Goal: Information Seeking & Learning: Learn about a topic

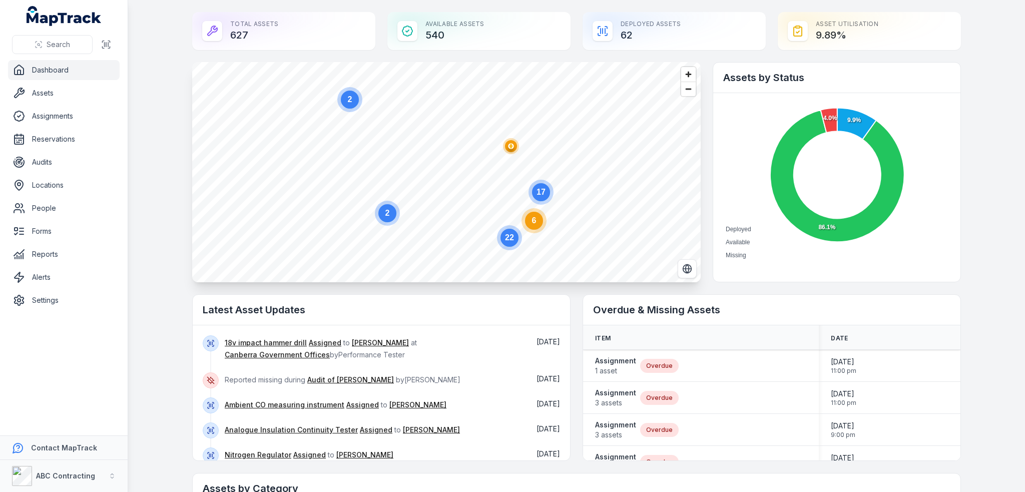
click at [701, 288] on main "Total Assets 627 Available Assets 540 Deployed Assets 62 Asset utilisation 9.89…" at bounding box center [576, 246] width 897 height 492
click at [701, 108] on main "Total Assets 627 Available Assets 540 Deployed Assets 62 Asset utilisation 9.89…" at bounding box center [576, 246] width 897 height 492
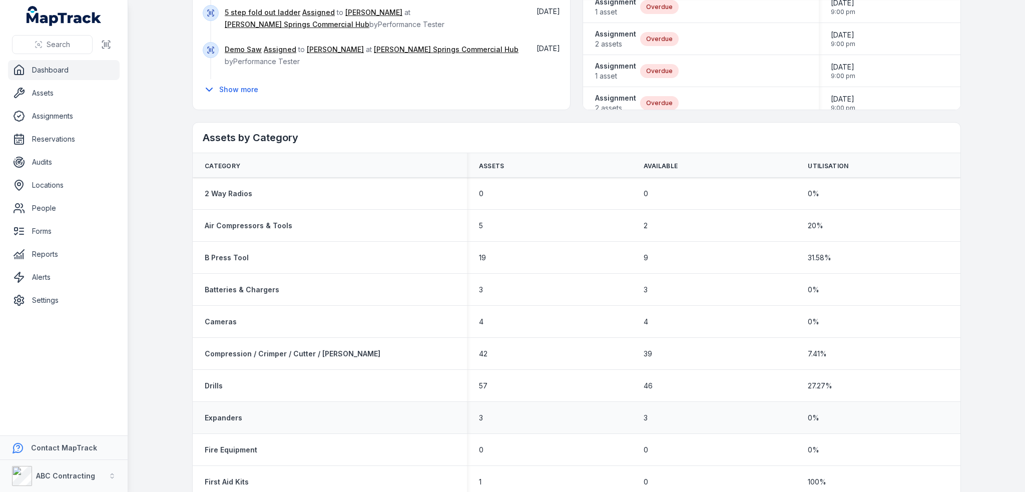
scroll to position [350, 0]
click at [303, 237] on td "Air Compressors & Tools" at bounding box center [330, 226] width 274 height 32
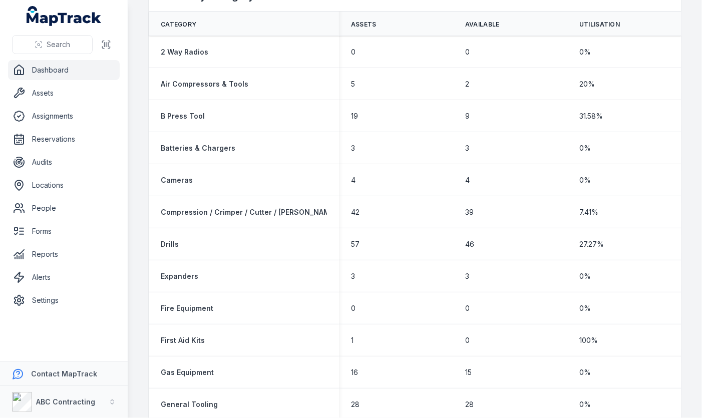
scroll to position [300, 0]
click at [188, 191] on td "Cameras" at bounding box center [244, 180] width 190 height 32
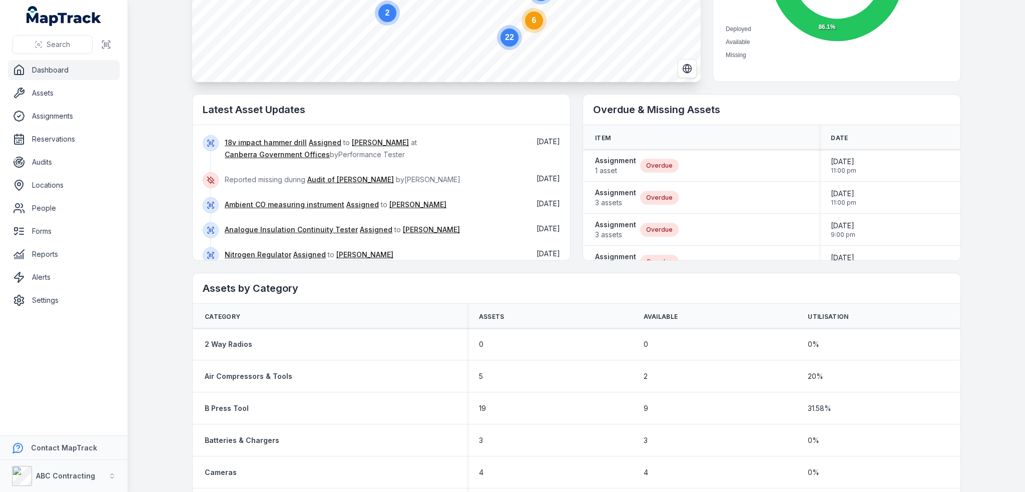
scroll to position [0, 0]
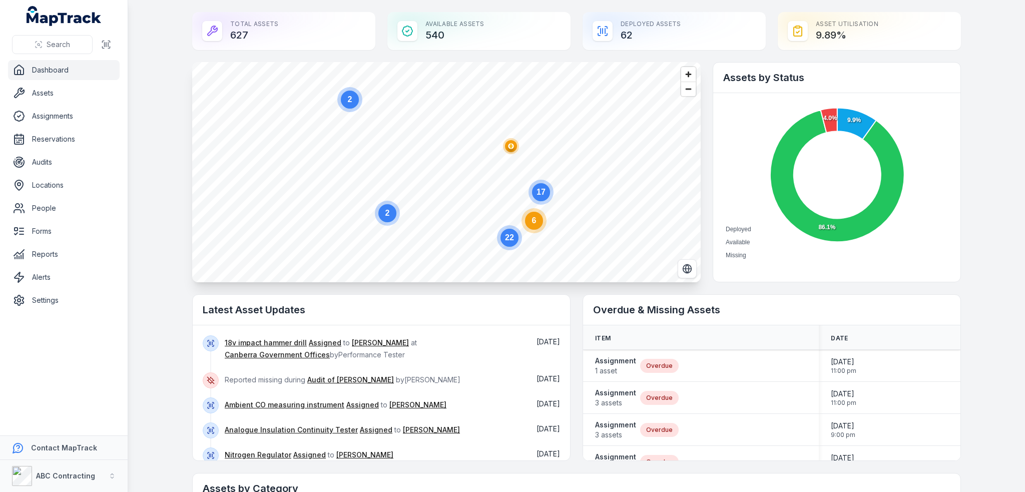
click at [537, 191] on text "17" at bounding box center [541, 192] width 9 height 9
click at [404, 108] on text "15" at bounding box center [408, 106] width 9 height 9
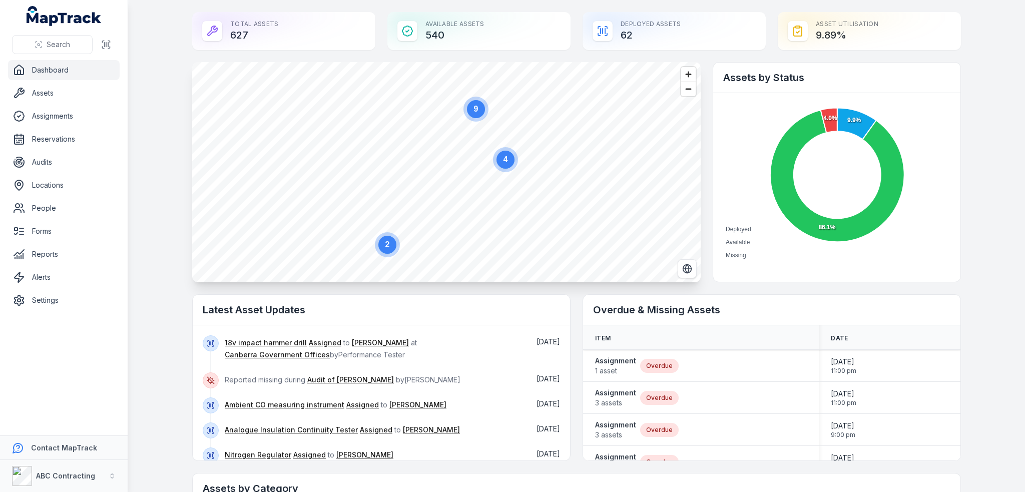
click at [478, 111] on circle at bounding box center [476, 109] width 18 height 18
click at [475, 100] on circle at bounding box center [471, 104] width 18 height 18
click at [443, 176] on ellipse "button" at bounding box center [447, 171] width 12 height 12
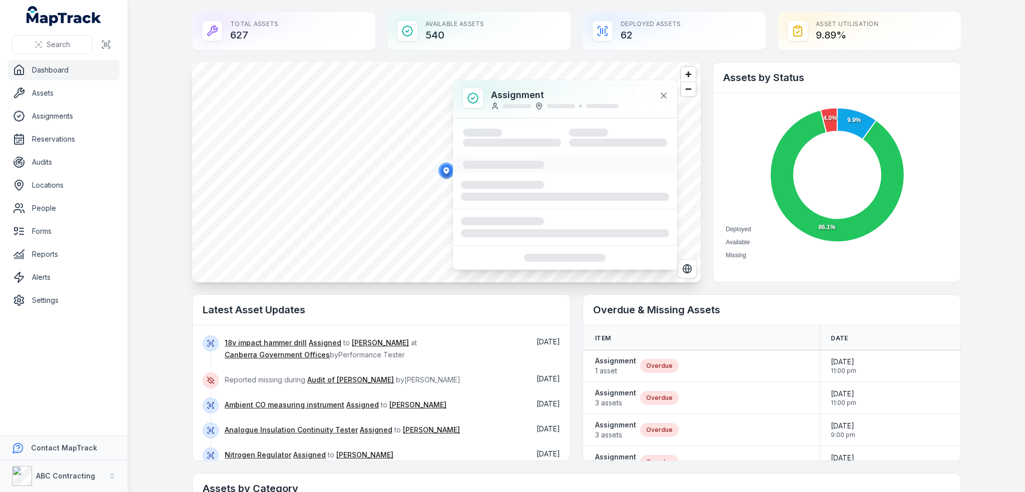
click at [443, 175] on ellipse "button" at bounding box center [447, 171] width 12 height 12
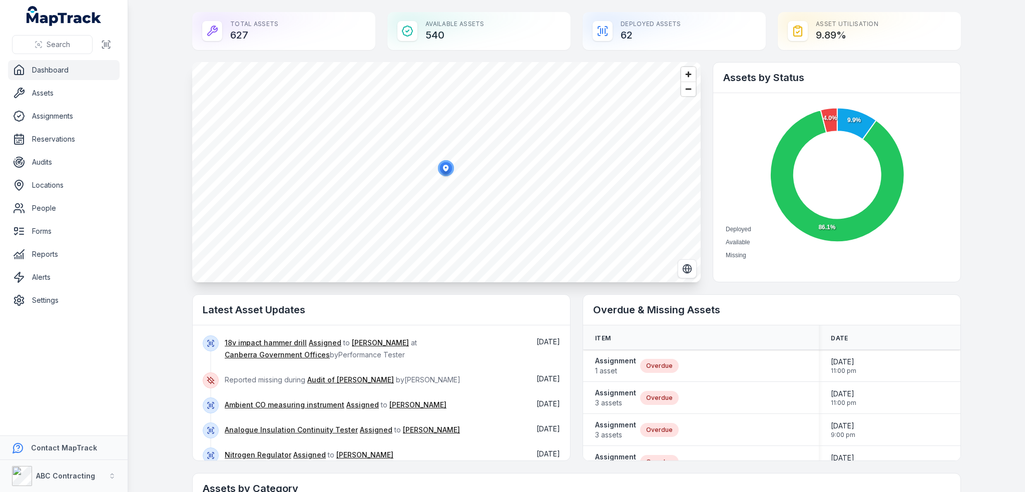
click at [443, 167] on icon "button" at bounding box center [446, 168] width 6 height 7
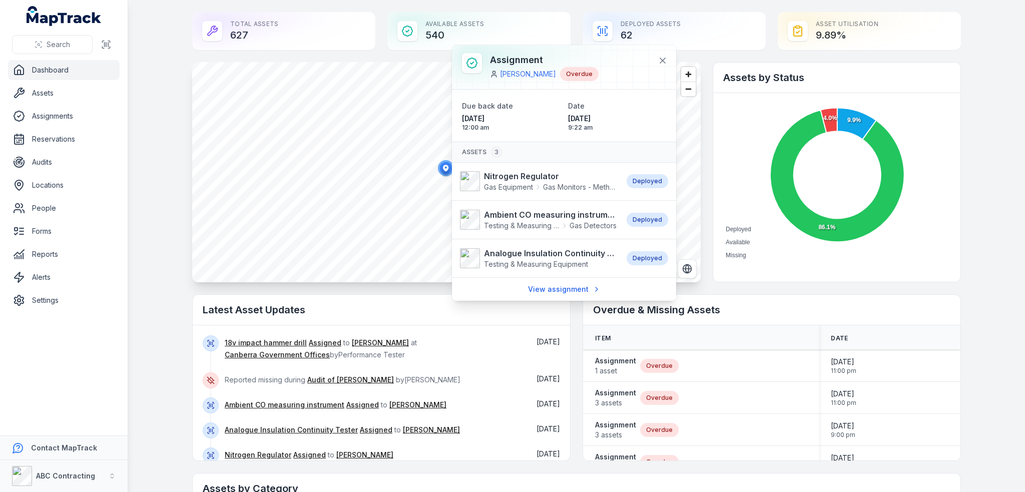
click at [701, 167] on main "Total Assets 627 Available Assets 540 Deployed Assets 62 Asset utilisation 9.89…" at bounding box center [576, 246] width 897 height 492
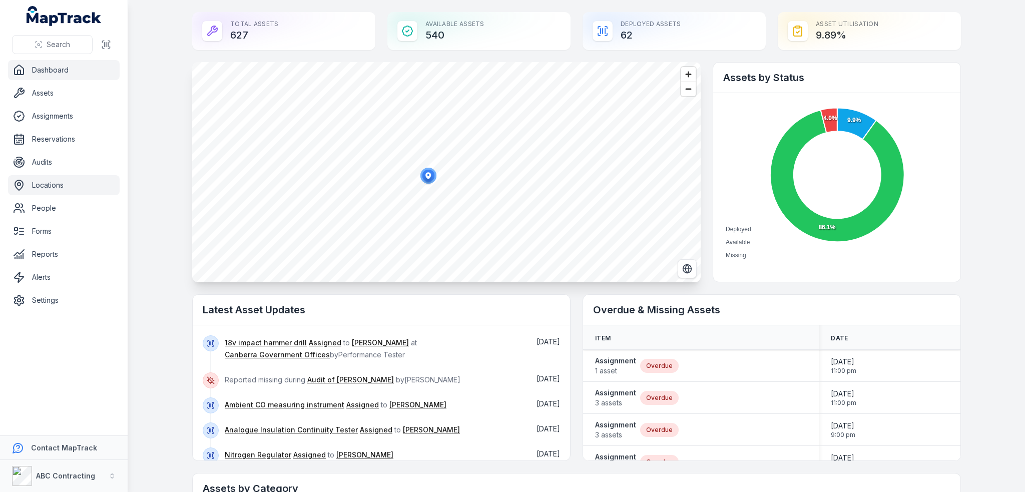
drag, startPoint x: 133, startPoint y: 198, endPoint x: 116, endPoint y: 194, distance: 18.1
click at [133, 198] on main "Total Assets 627 Available Assets 540 Deployed Assets 62 Asset utilisation 9.89…" at bounding box center [576, 246] width 897 height 492
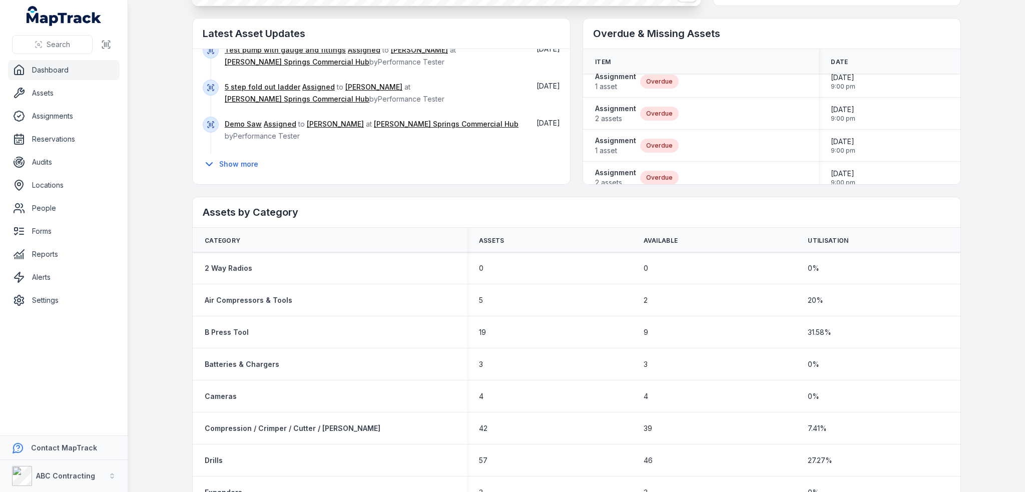
scroll to position [350, 0]
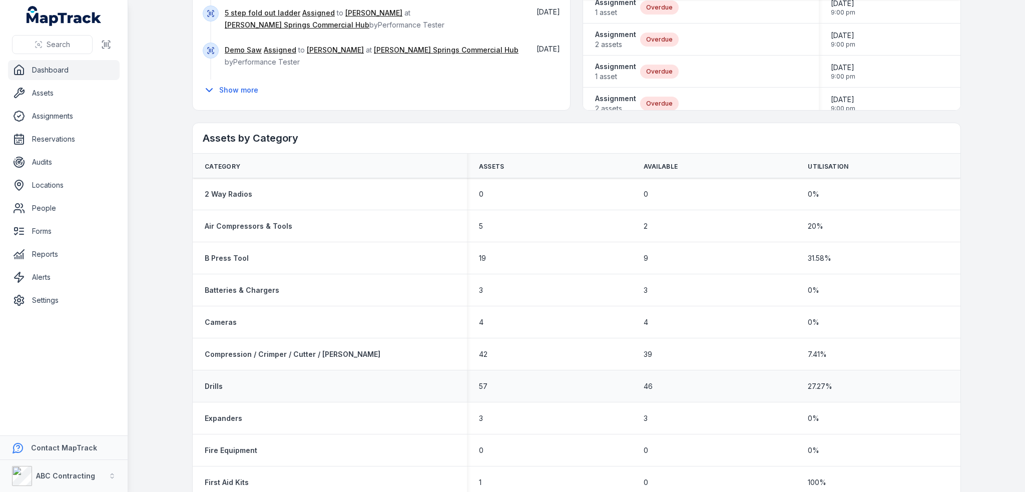
click at [701, 390] on span "27.27 %" at bounding box center [820, 387] width 25 height 10
drag, startPoint x: 817, startPoint y: 386, endPoint x: 807, endPoint y: 387, distance: 10.1
click at [701, 387] on span "27.27 %" at bounding box center [820, 387] width 25 height 10
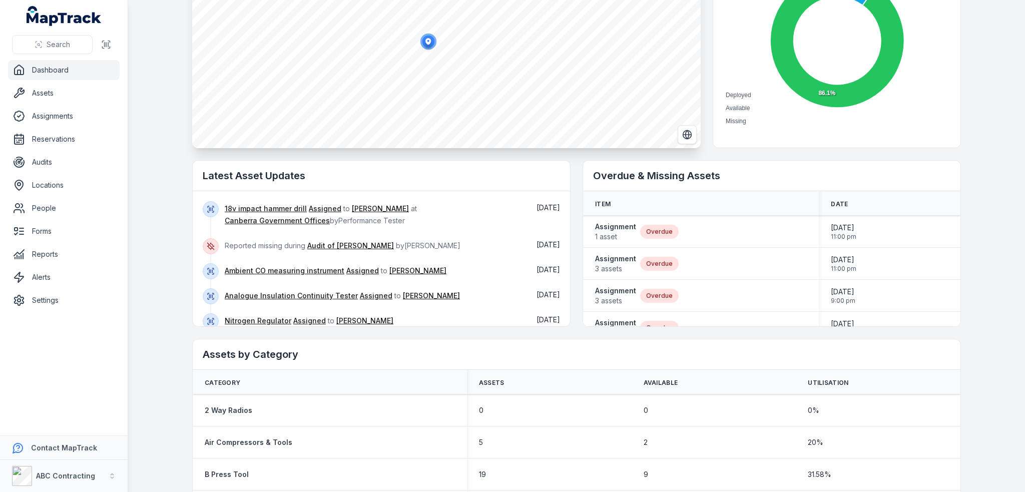
scroll to position [0, 0]
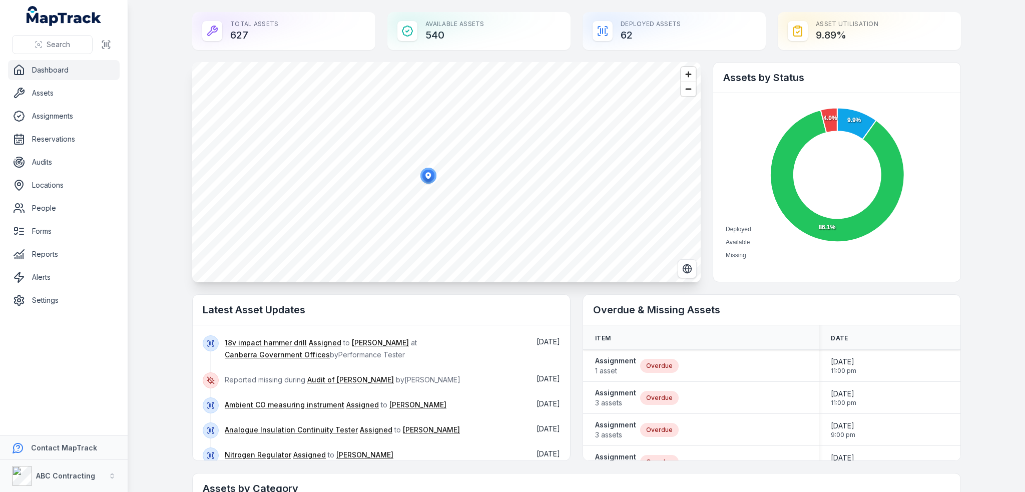
click at [701, 162] on circle at bounding box center [837, 174] width 87 height 87
drag, startPoint x: 780, startPoint y: 250, endPoint x: 874, endPoint y: 268, distance: 96.3
click at [701, 268] on div "Deployed Available Missing 9.9% 86.1% 4.0% Available: 540 Available: 540 Availa…" at bounding box center [836, 182] width 247 height 179
click at [427, 182] on circle "button" at bounding box center [429, 176] width 16 height 16
